Goal: Information Seeking & Learning: Learn about a topic

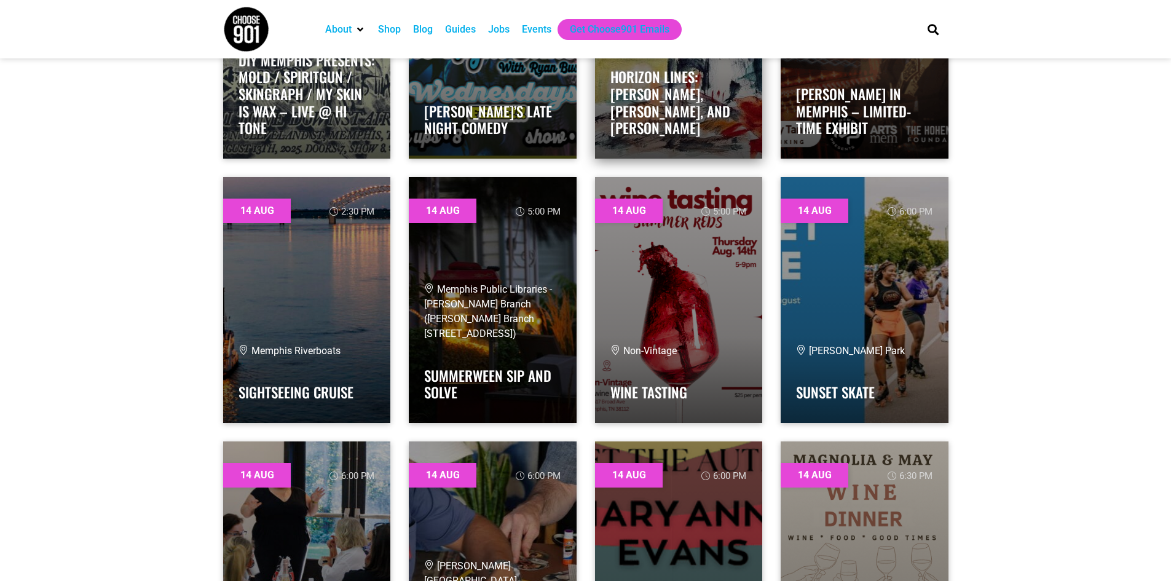
scroll to position [1352, 0]
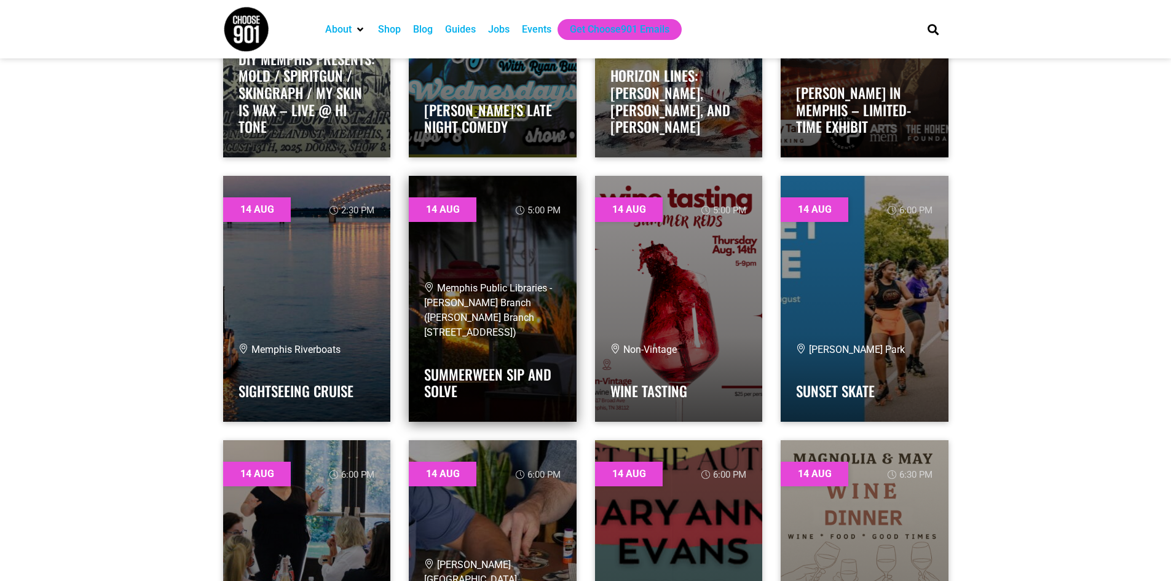
click at [534, 255] on link at bounding box center [493, 299] width 168 height 246
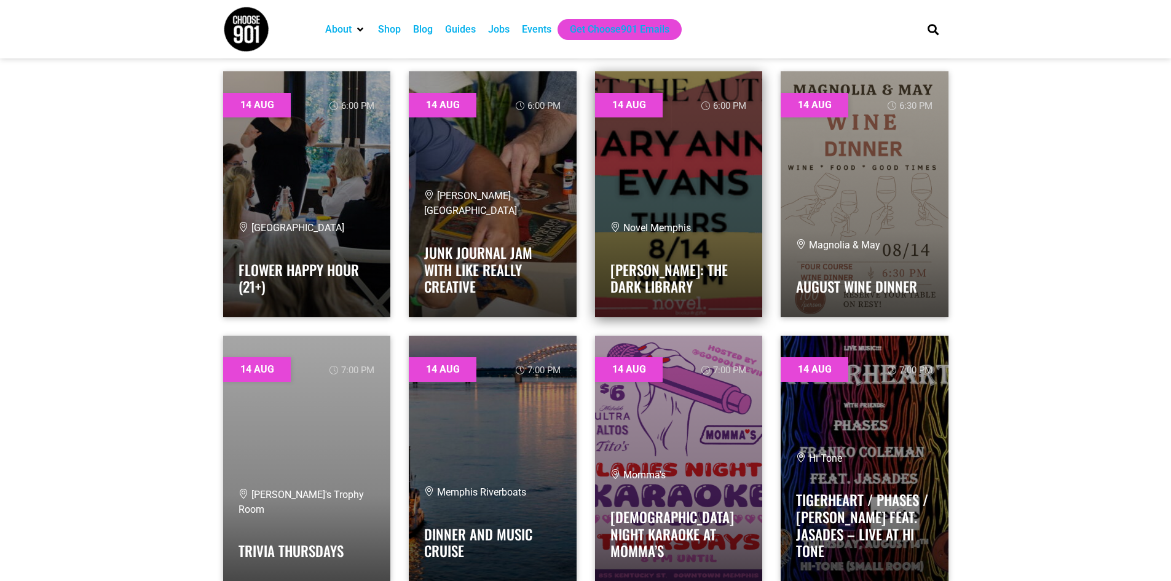
scroll to position [1782, 0]
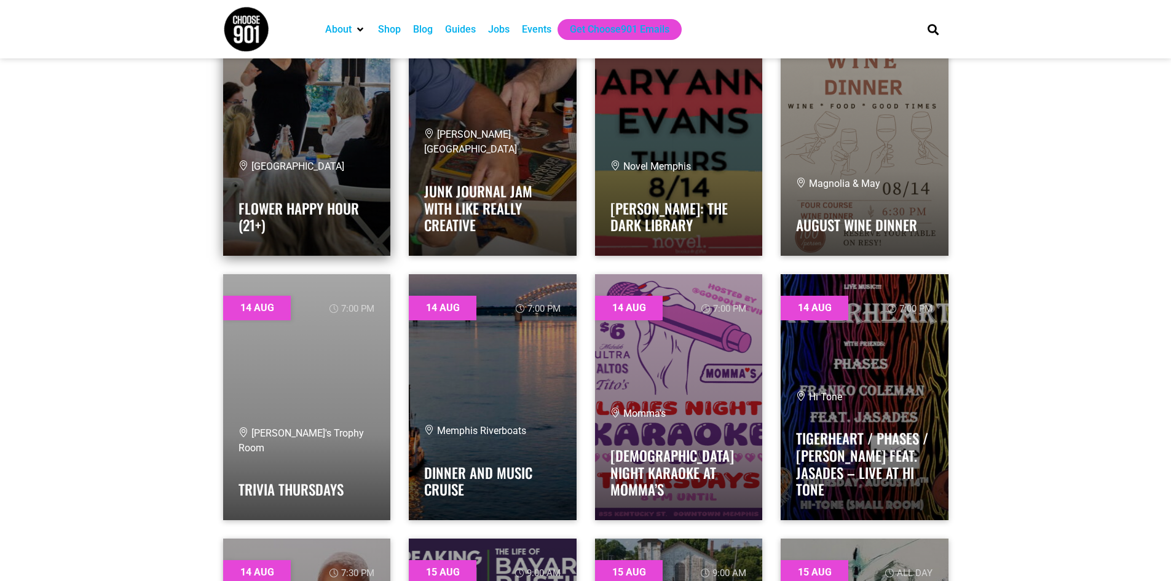
click at [362, 91] on link at bounding box center [307, 133] width 168 height 246
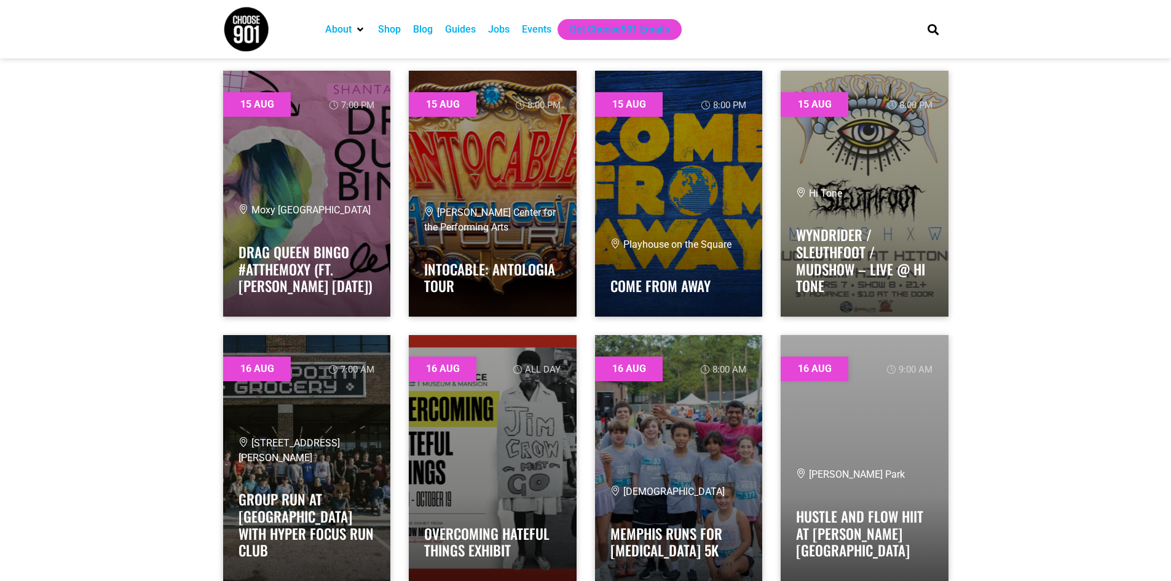
scroll to position [3073, 0]
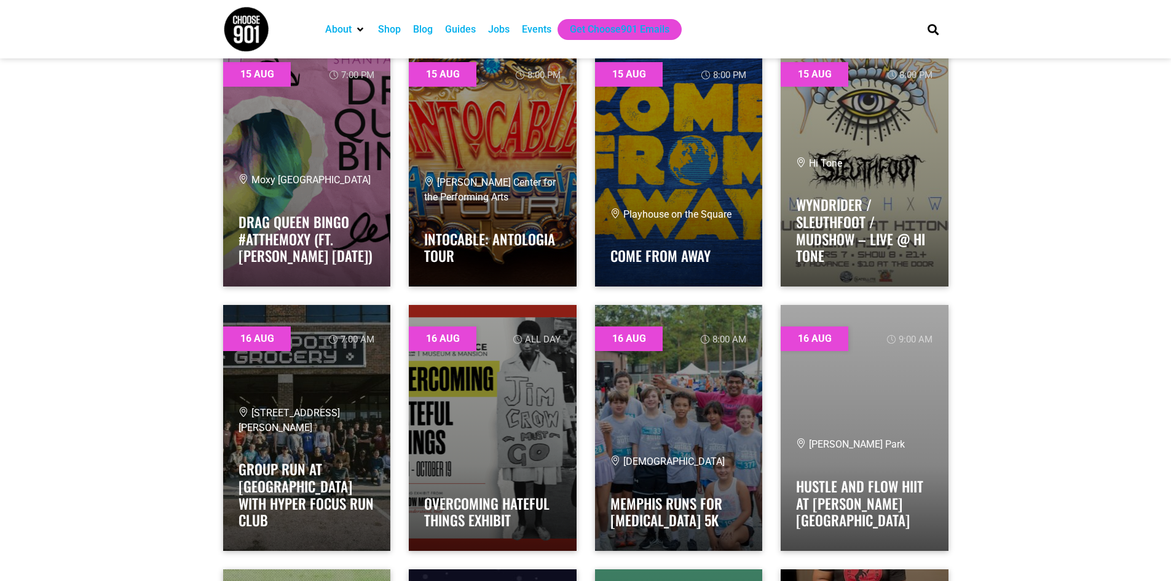
click at [508, 31] on div "Jobs" at bounding box center [499, 29] width 22 height 15
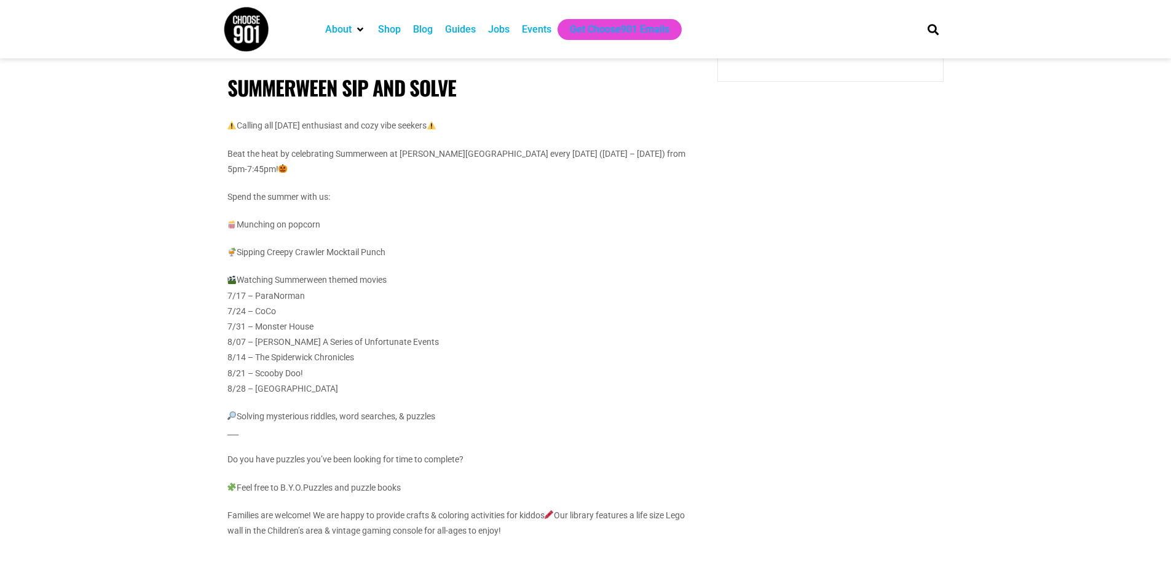
scroll to position [799, 0]
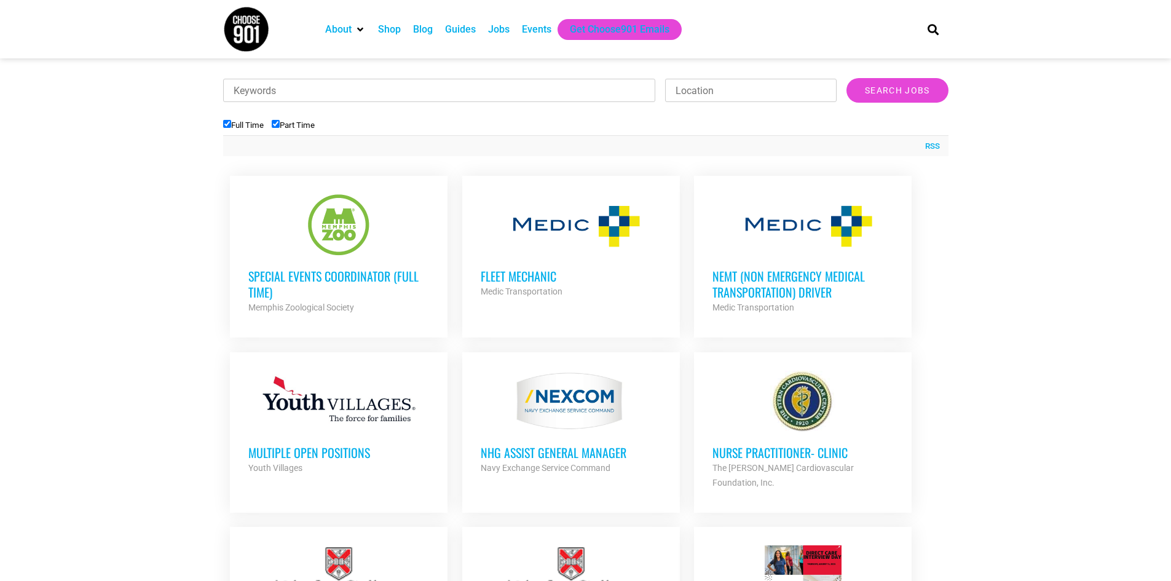
scroll to position [430, 0]
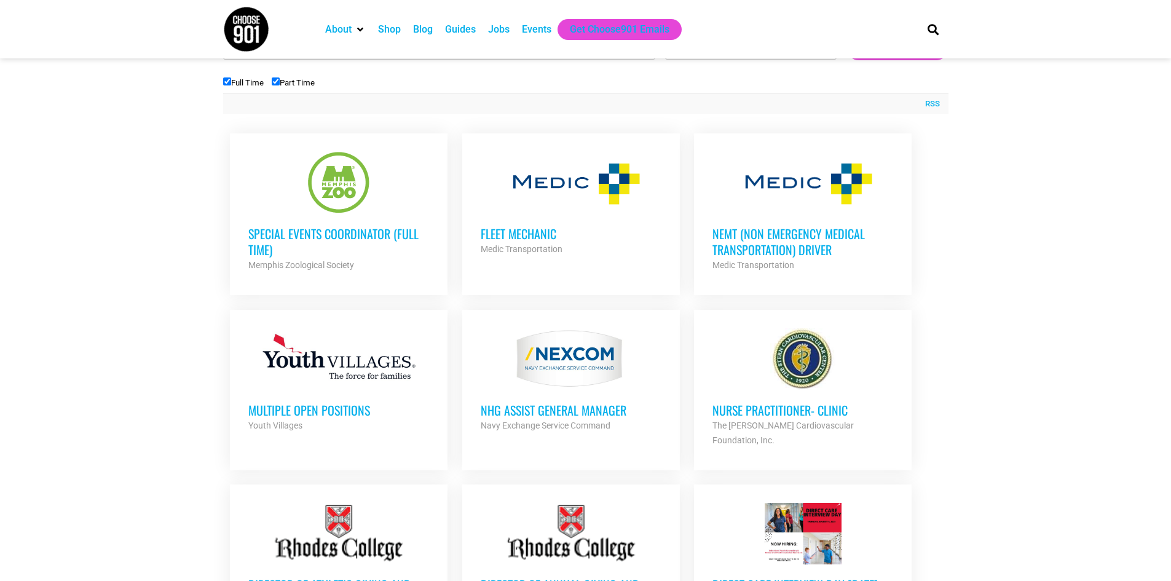
click at [363, 230] on h3 "Special Events Coordinator (Full Time)" at bounding box center [338, 242] width 181 height 32
click at [301, 408] on h3 "Multiple Open Positions" at bounding box center [338, 410] width 181 height 16
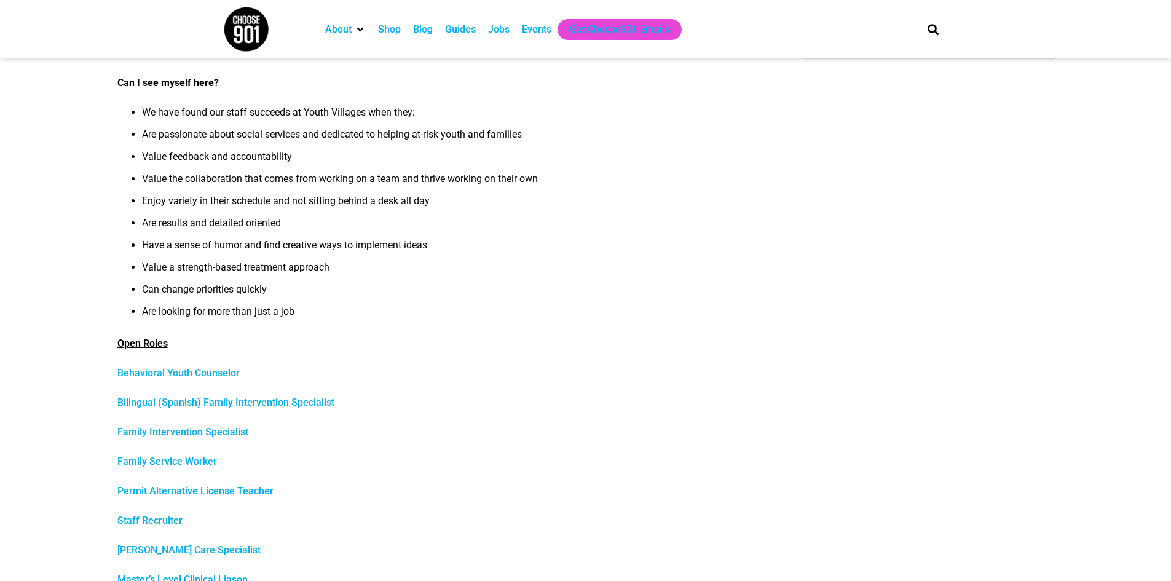
scroll to position [307, 0]
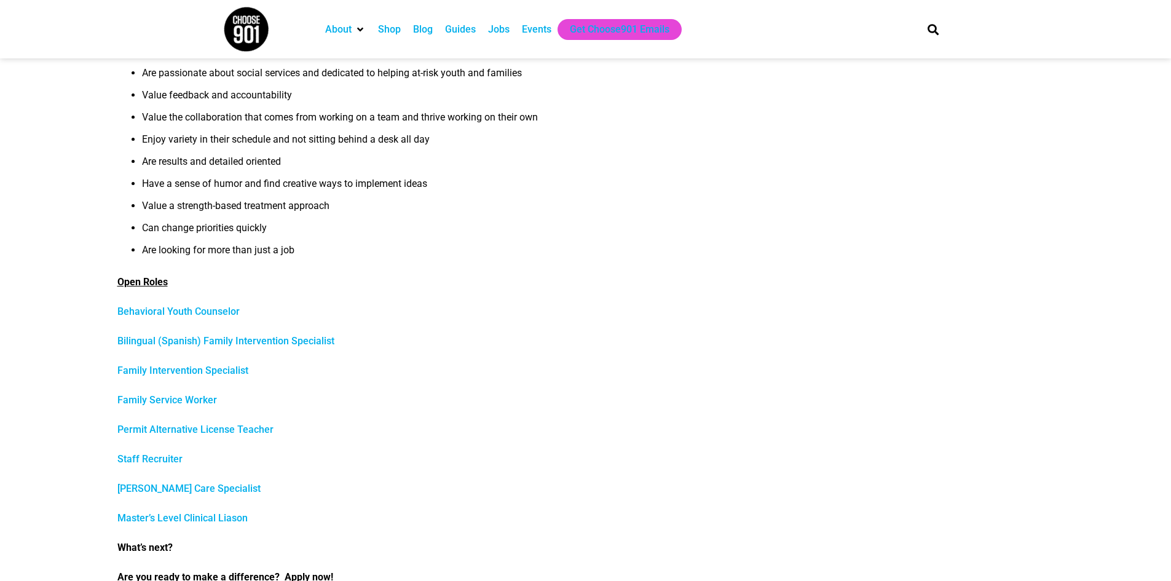
click at [226, 425] on link "Permit Alternative License Teacher" at bounding box center [195, 429] width 156 height 12
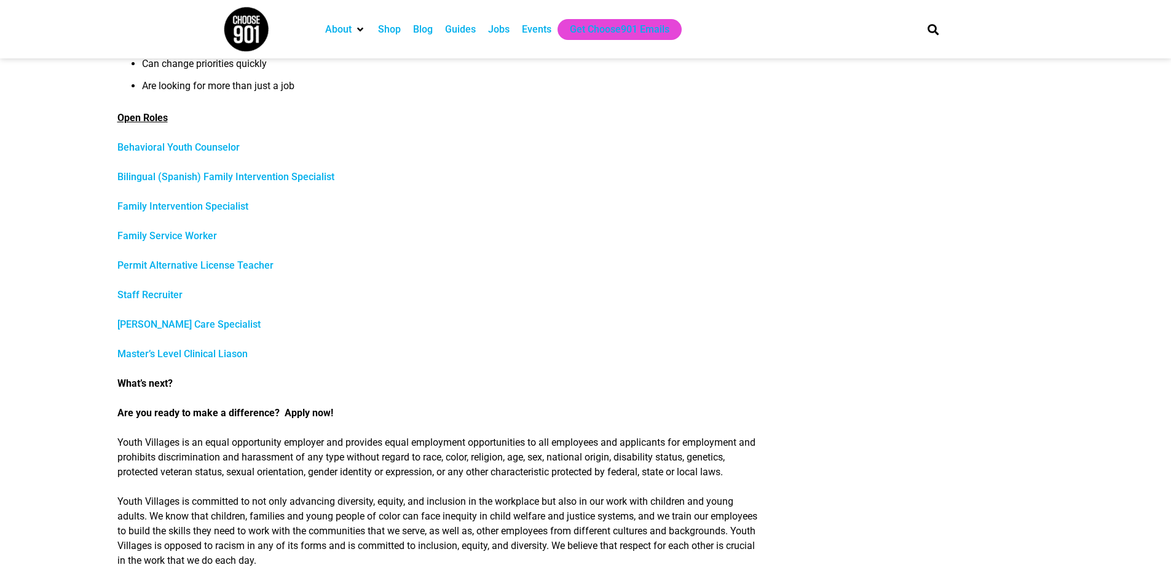
scroll to position [492, 0]
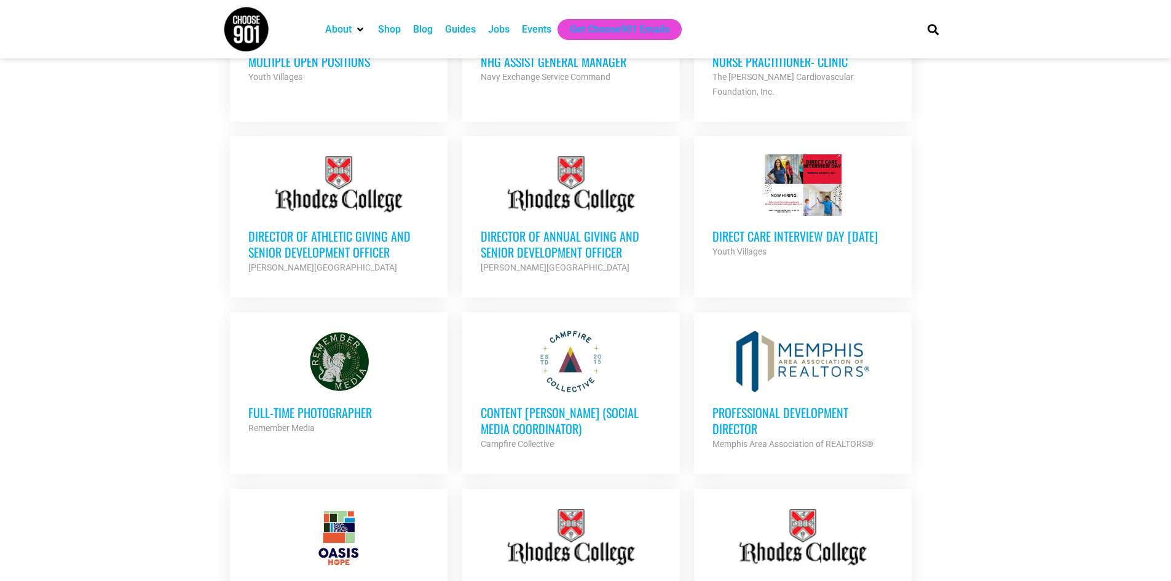
scroll to position [799, 0]
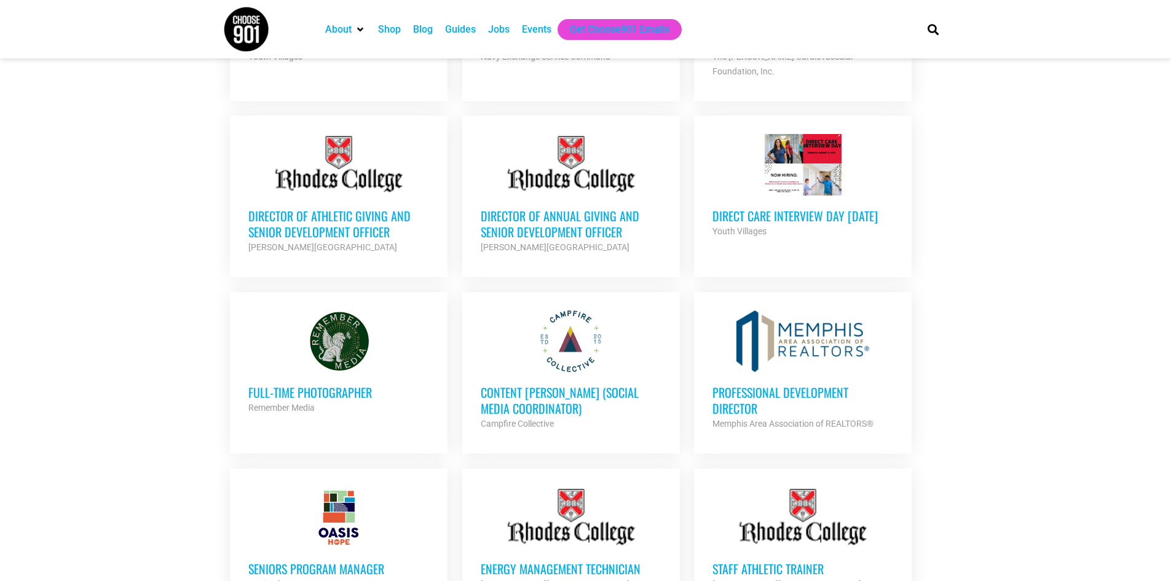
click at [583, 384] on h3 "Content [PERSON_NAME] (Social Media Coordinator)" at bounding box center [571, 400] width 181 height 32
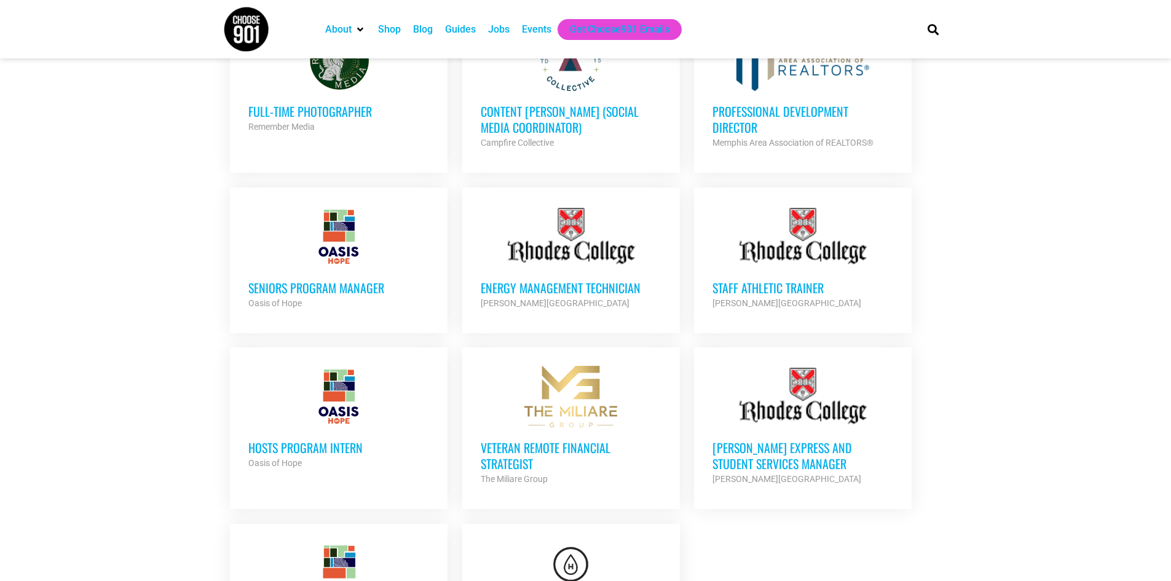
scroll to position [1106, 0]
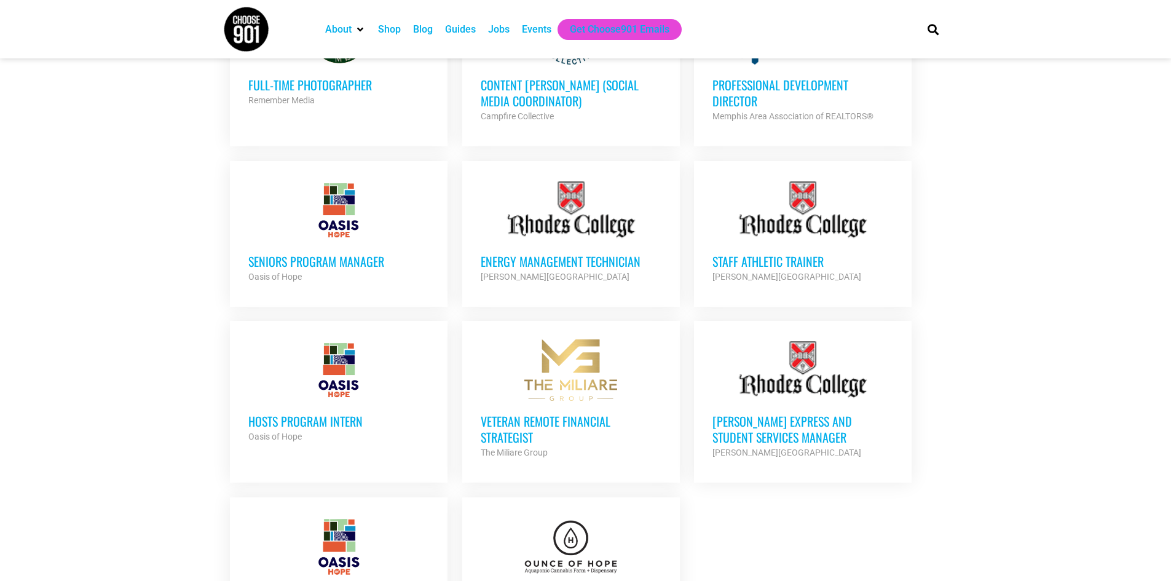
click at [345, 413] on h3 "HOSTS Program Intern" at bounding box center [338, 421] width 181 height 16
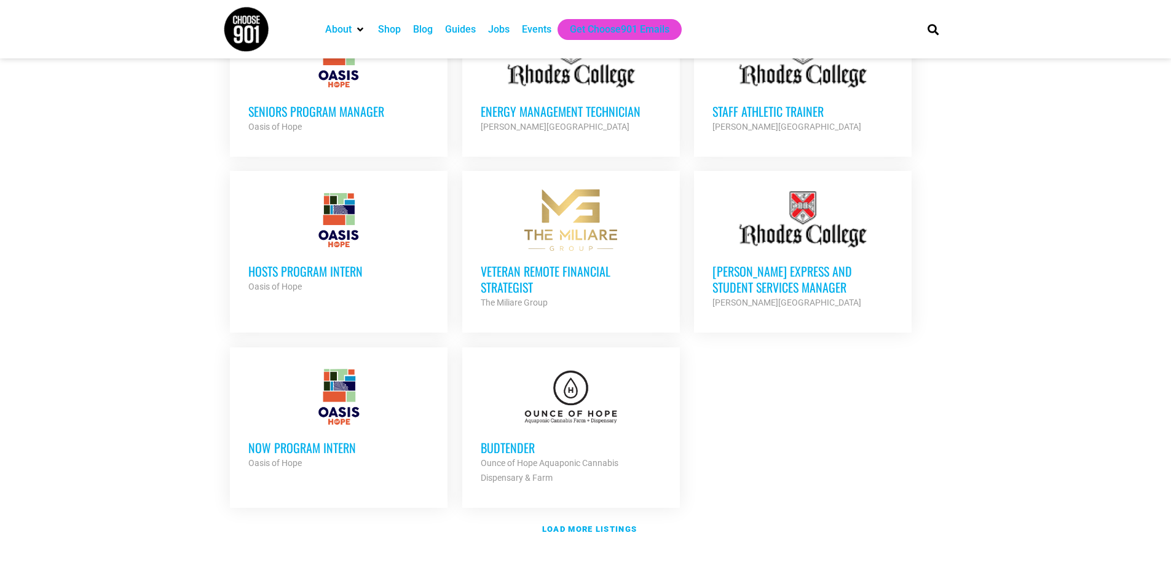
scroll to position [1291, 0]
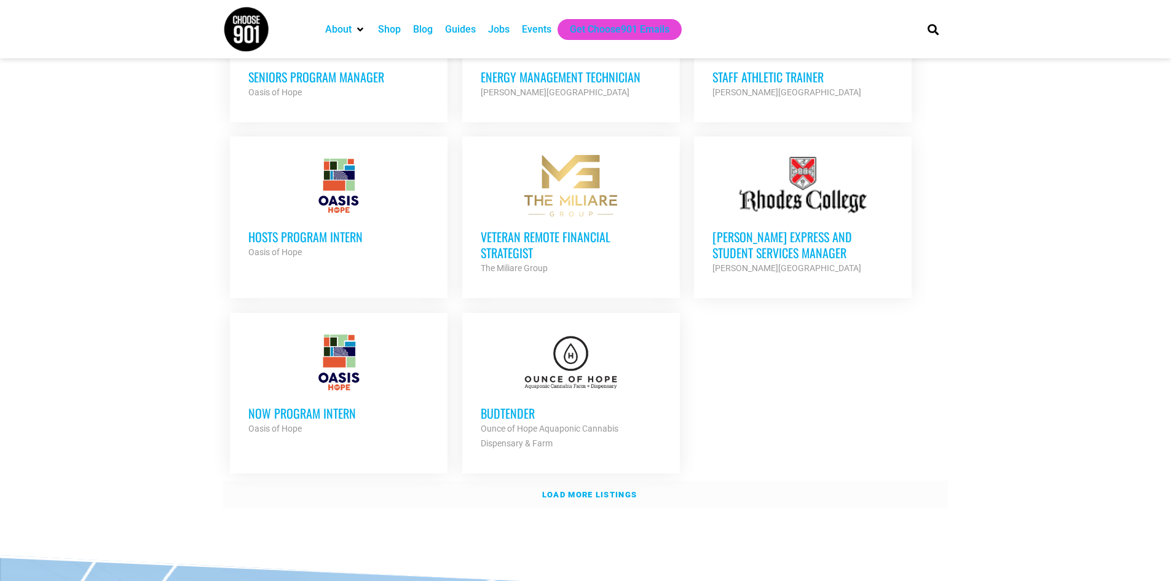
click at [608, 490] on strong "Load more listings" at bounding box center [589, 494] width 95 height 9
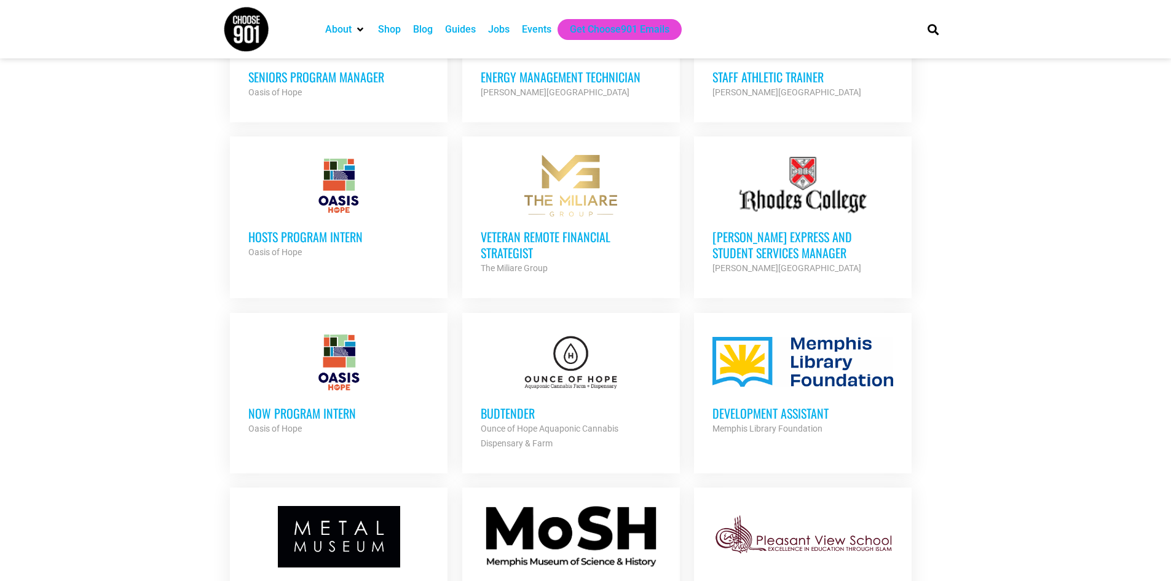
click at [740, 405] on h3 "Development Assistant" at bounding box center [802, 413] width 181 height 16
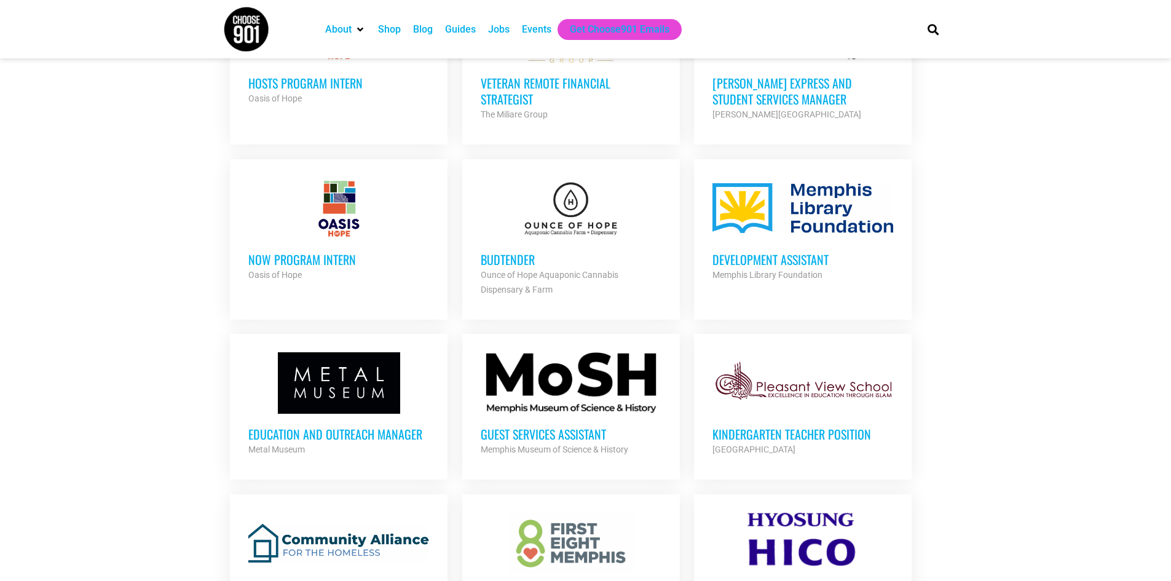
scroll to position [1475, 0]
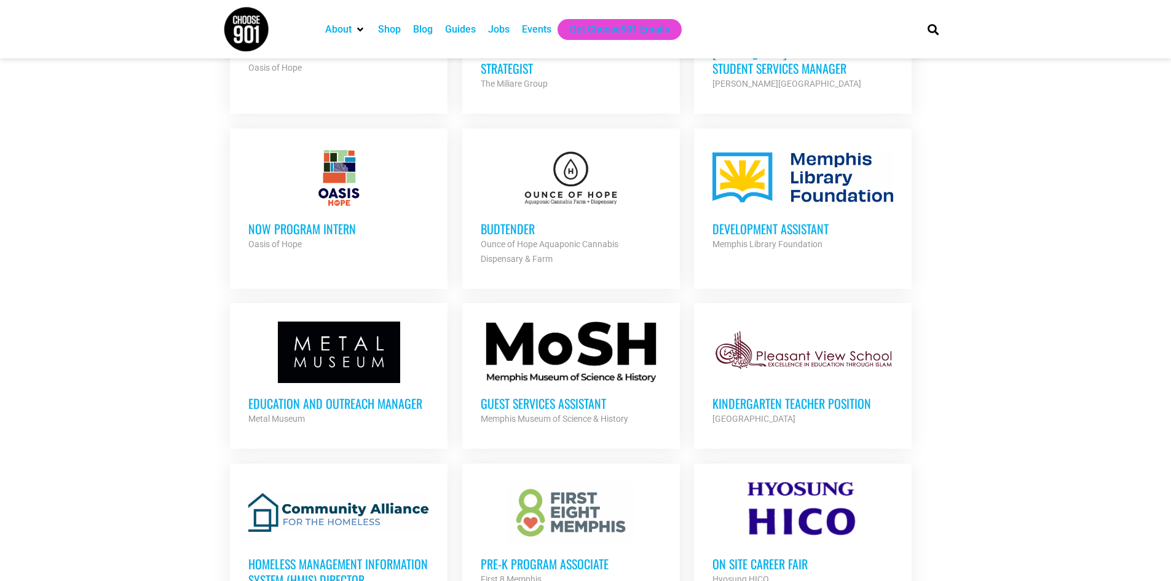
click at [407, 395] on h3 "Education and Outreach Manager" at bounding box center [338, 403] width 181 height 16
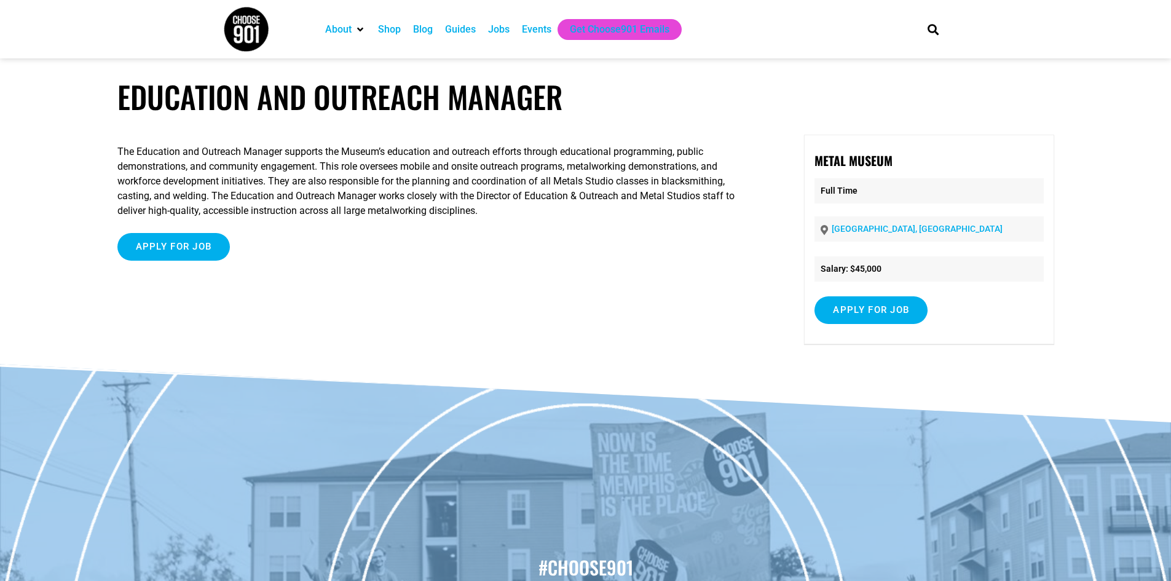
drag, startPoint x: 6, startPoint y: 2, endPoint x: 96, endPoint y: 167, distance: 188.2
click at [94, 179] on article "Education and Outreach Manager The Education and Outreach Manager supports the …" at bounding box center [585, 222] width 1171 height 286
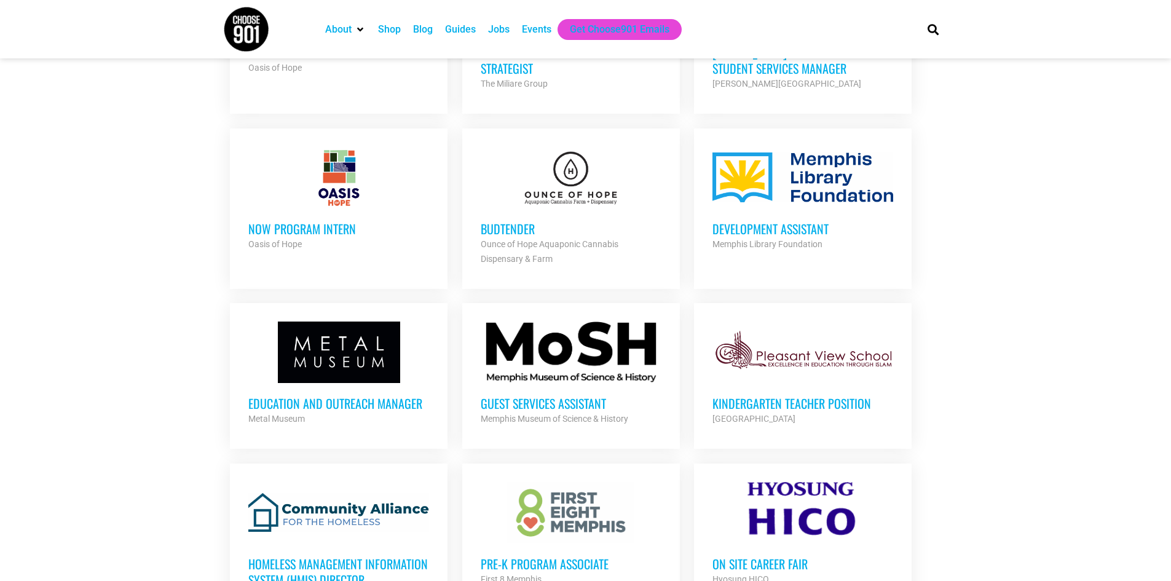
click at [597, 395] on h3 "Guest Services Assistant" at bounding box center [571, 403] width 181 height 16
click at [746, 395] on h3 "Kindergarten Teacher Position" at bounding box center [802, 403] width 181 height 16
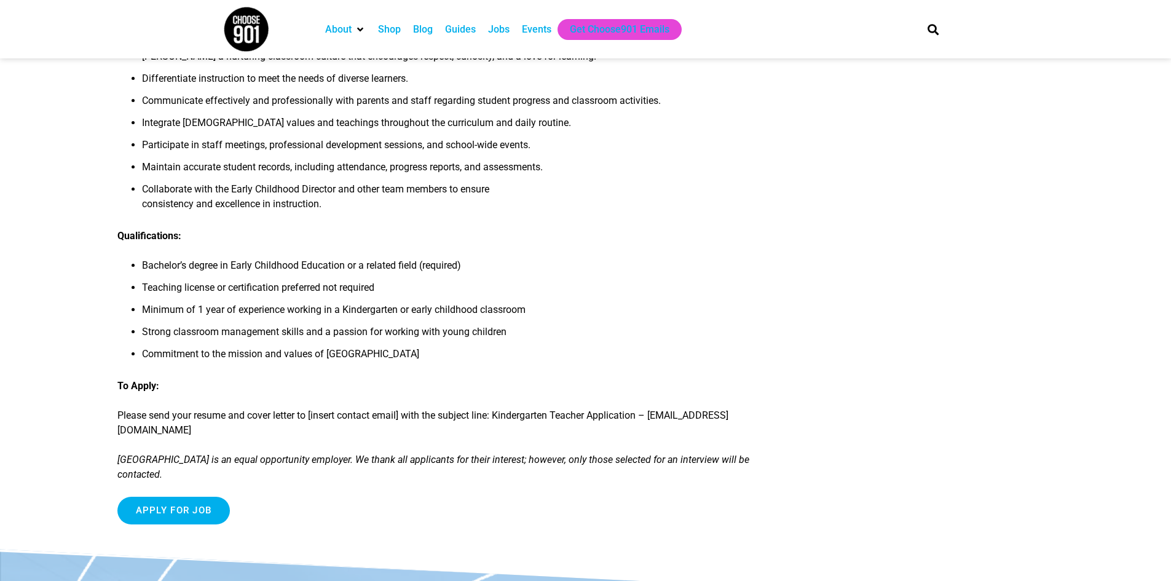
scroll to position [430, 0]
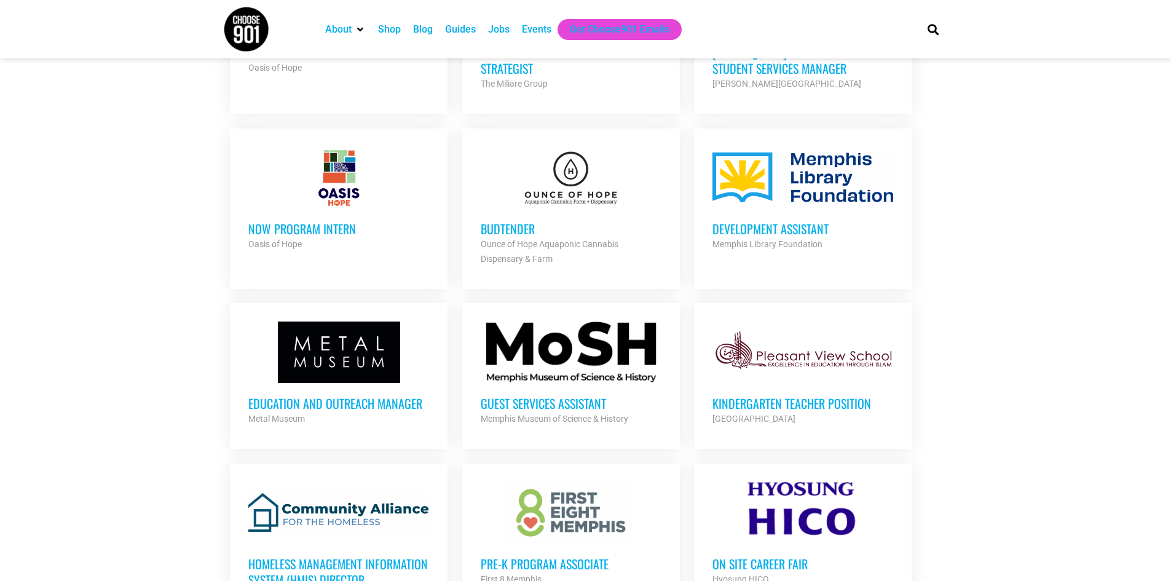
scroll to position [1536, 0]
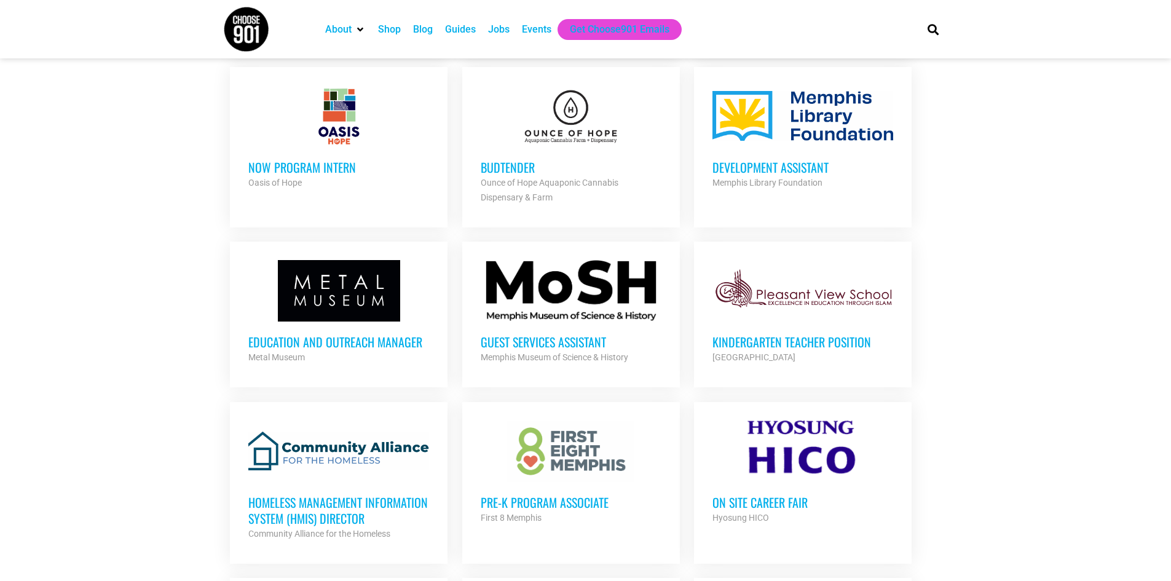
click at [591, 494] on h3 "Pre-K Program Associate" at bounding box center [571, 502] width 181 height 16
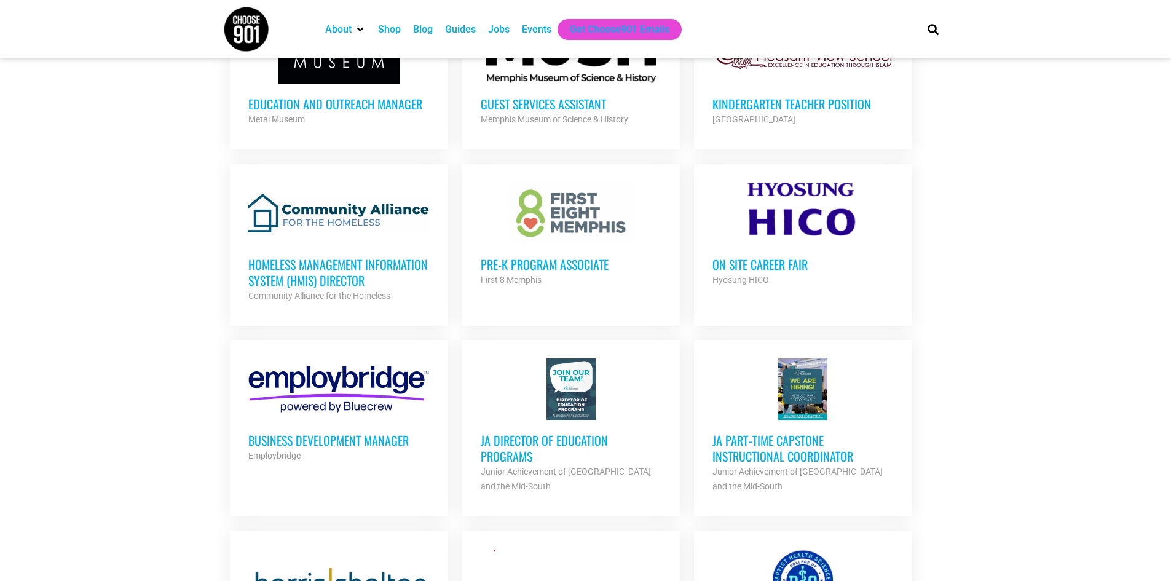
scroll to position [1782, 0]
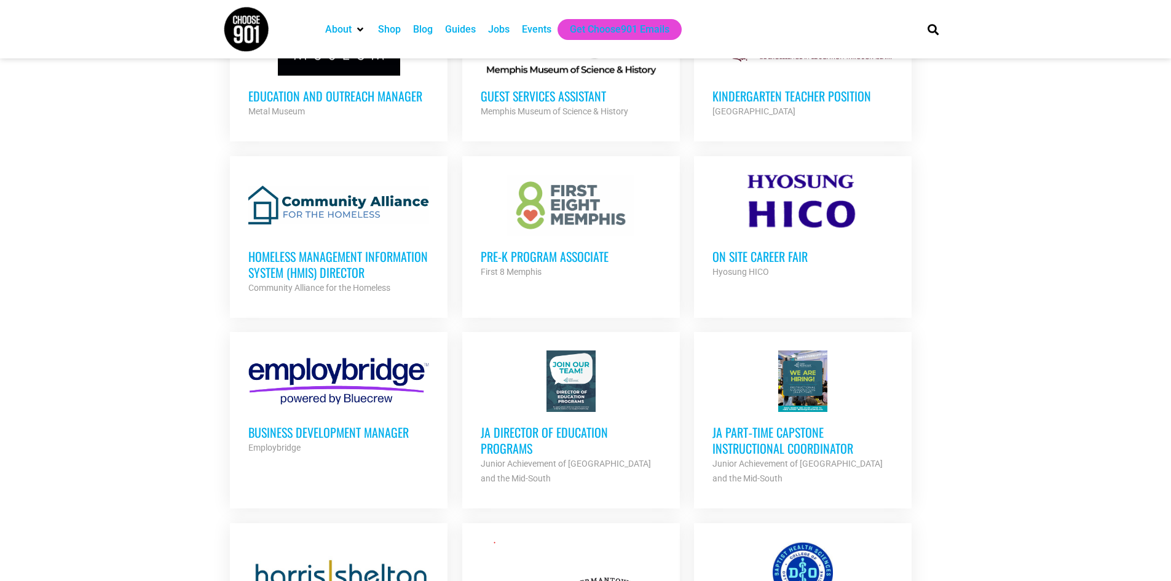
click at [748, 248] on h3 "On Site Career Fair" at bounding box center [802, 256] width 181 height 16
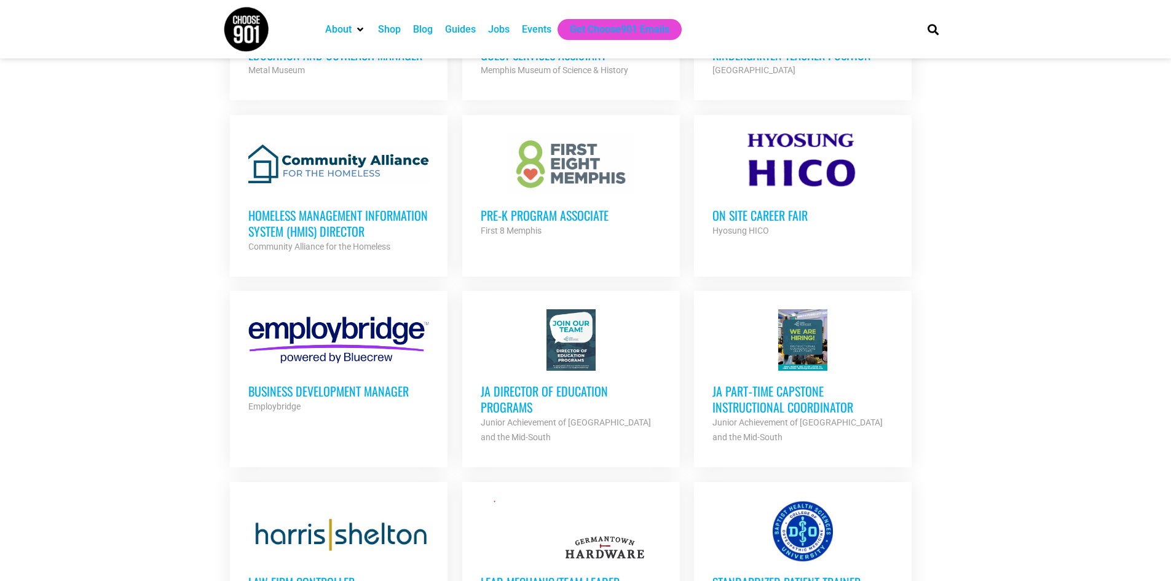
scroll to position [1844, 0]
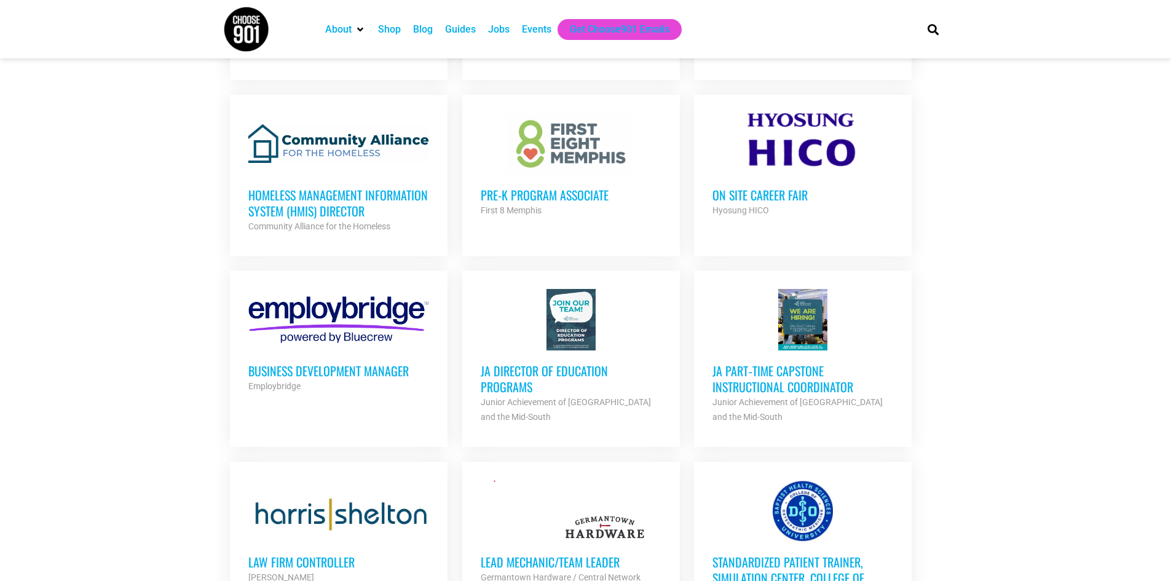
click at [743, 363] on h3 "JA Part‐time Capstone Instructional Coordinator" at bounding box center [802, 379] width 181 height 32
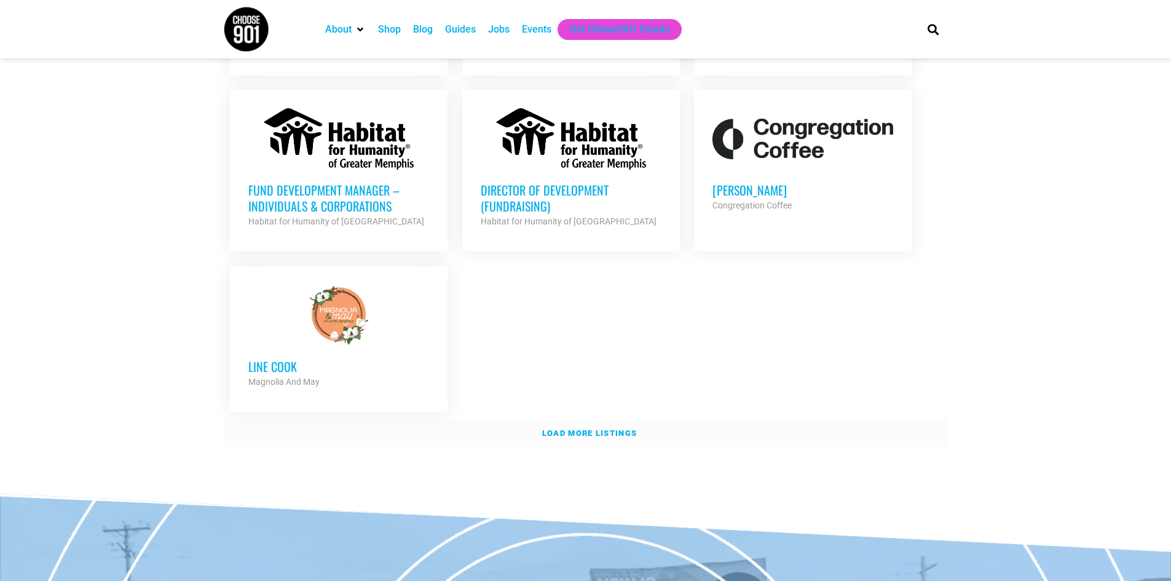
scroll to position [2643, 0]
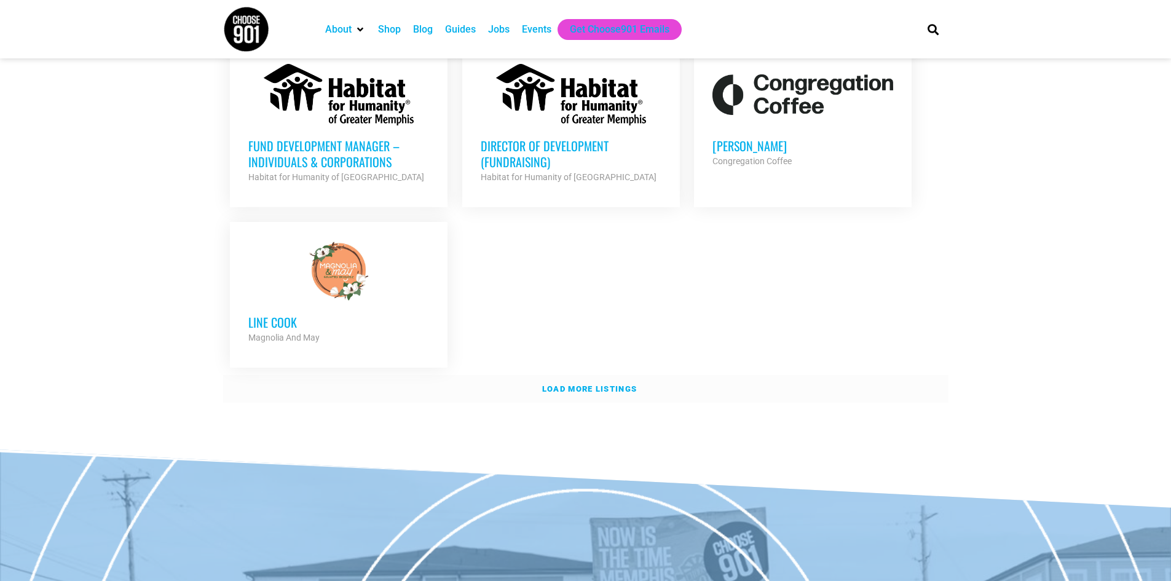
click at [571, 384] on strong "Load more listings" at bounding box center [589, 388] width 95 height 9
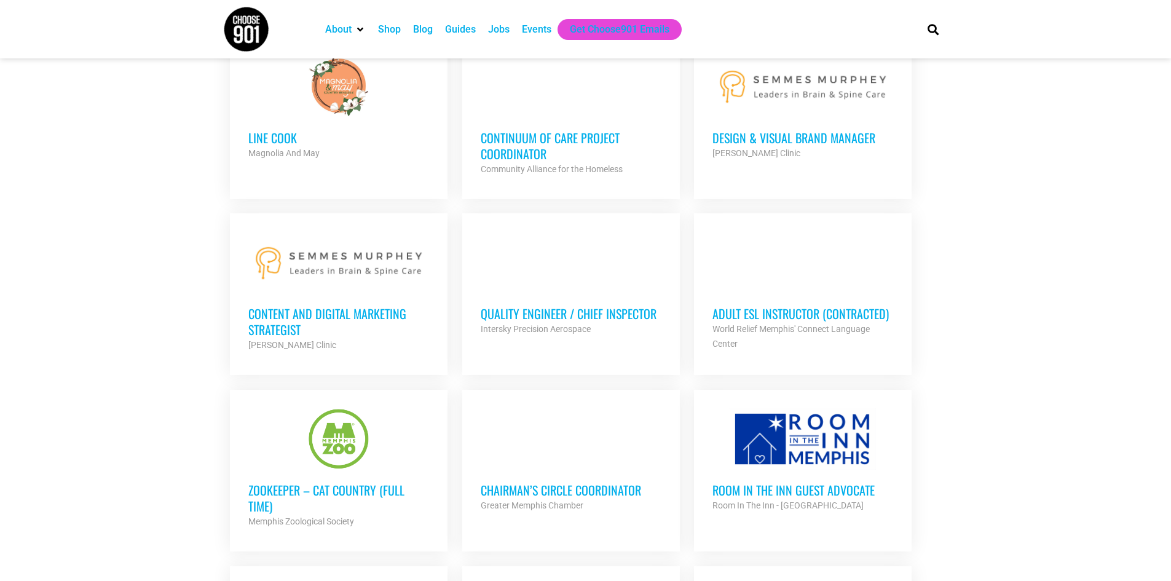
scroll to position [2889, 0]
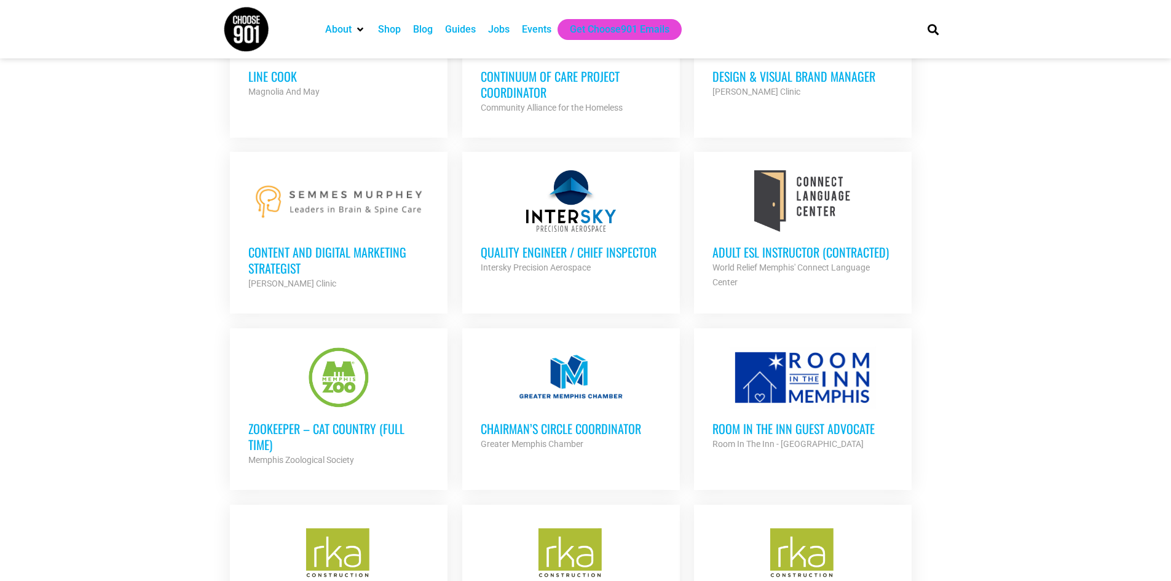
click at [737, 420] on h3 "Room in the Inn Guest Advocate" at bounding box center [802, 428] width 181 height 16
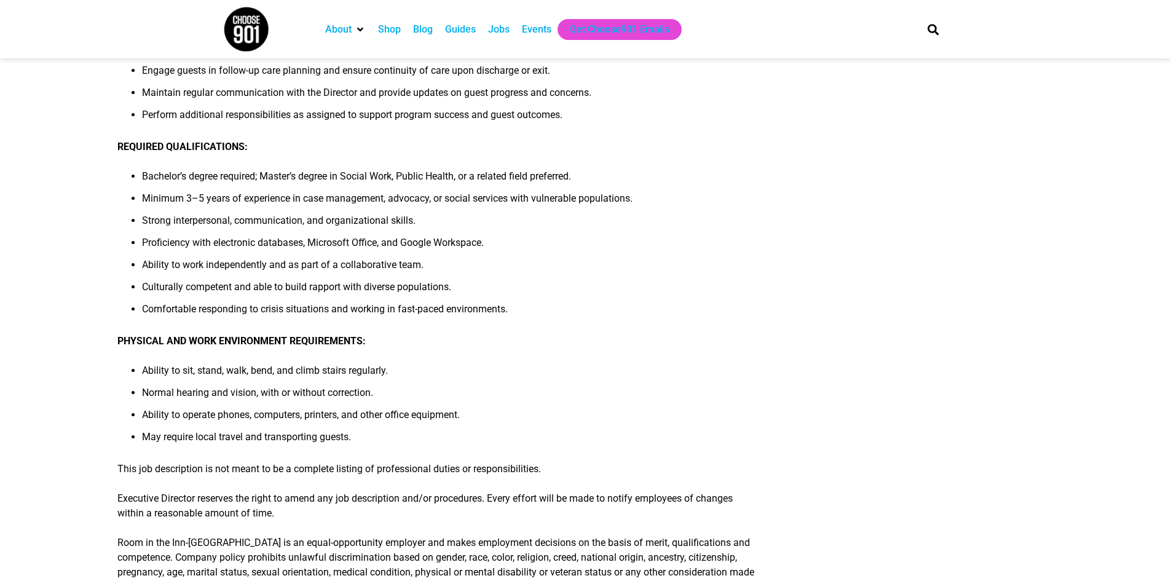
scroll to position [738, 0]
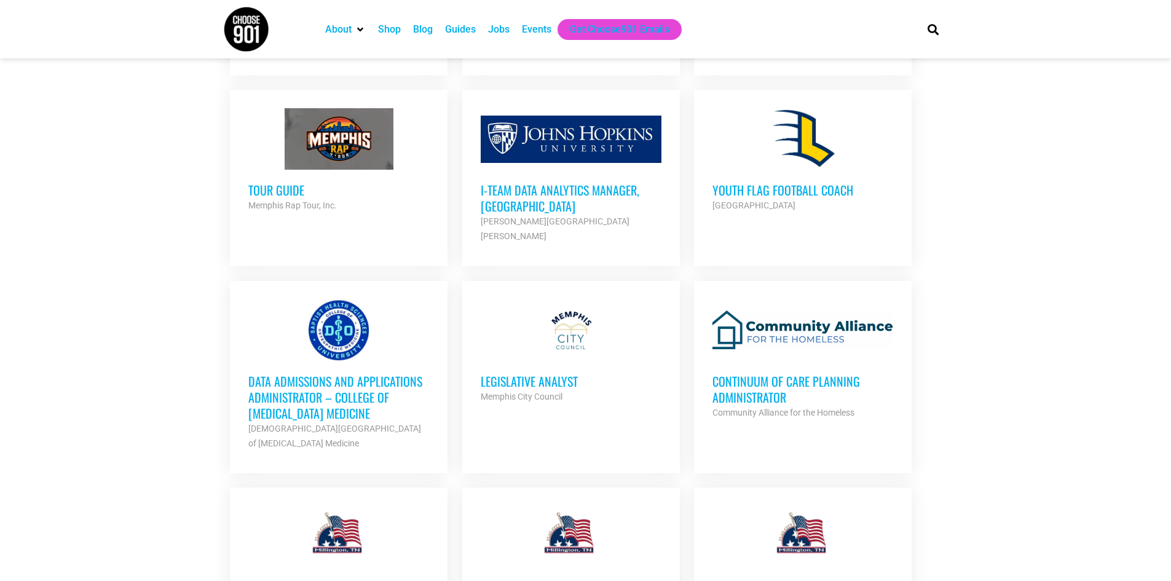
scroll to position [3503, 0]
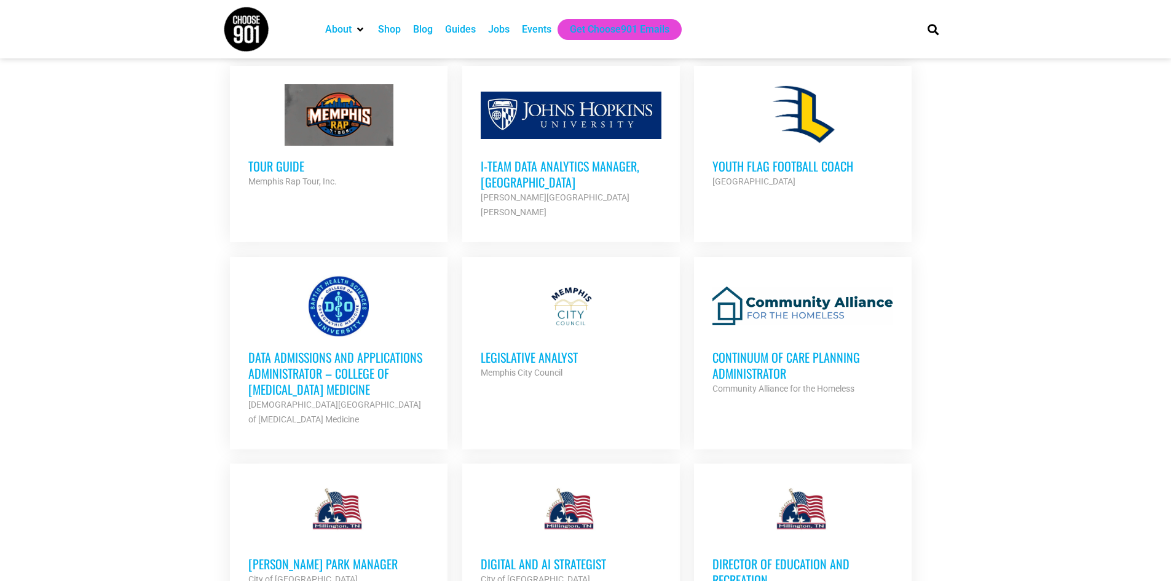
click at [528, 349] on h3 "Legislative Analyst" at bounding box center [571, 357] width 181 height 16
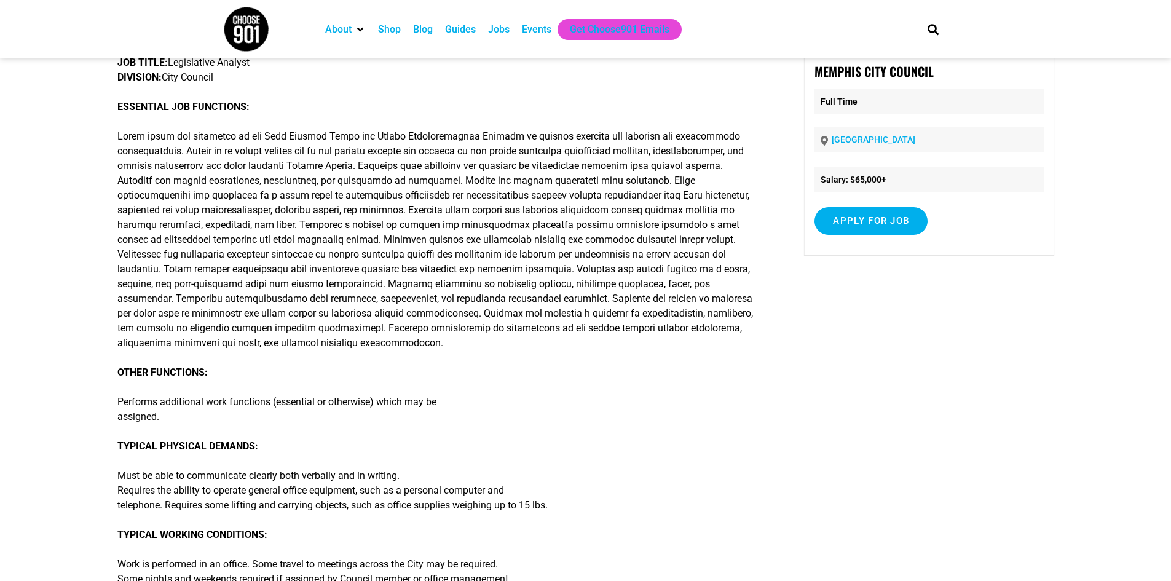
scroll to position [61, 0]
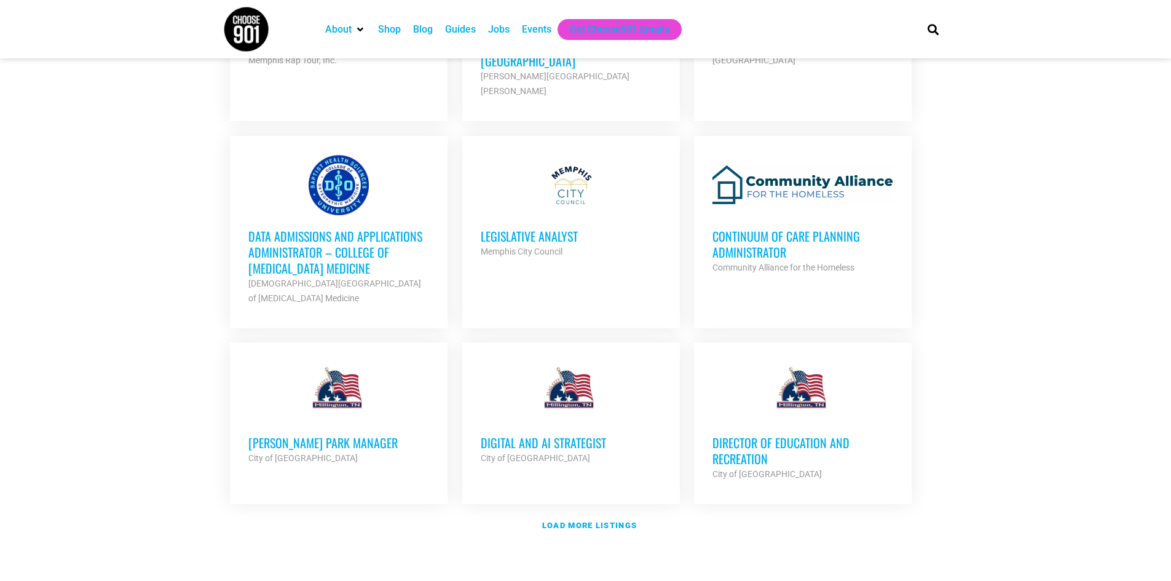
scroll to position [3626, 0]
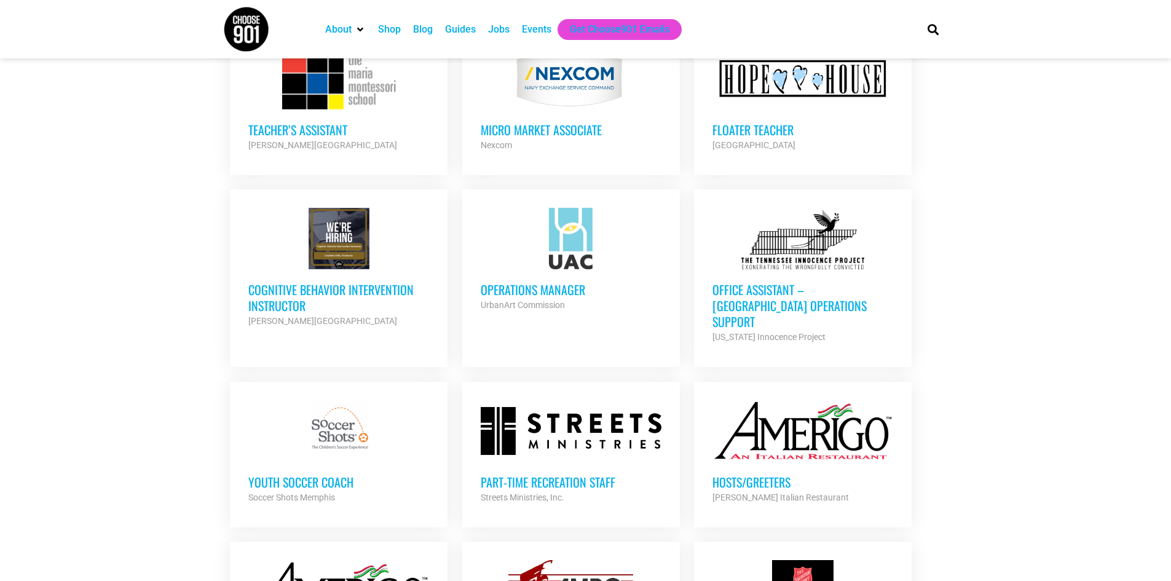
scroll to position [4364, 0]
